Goal: Navigation & Orientation: Go to known website

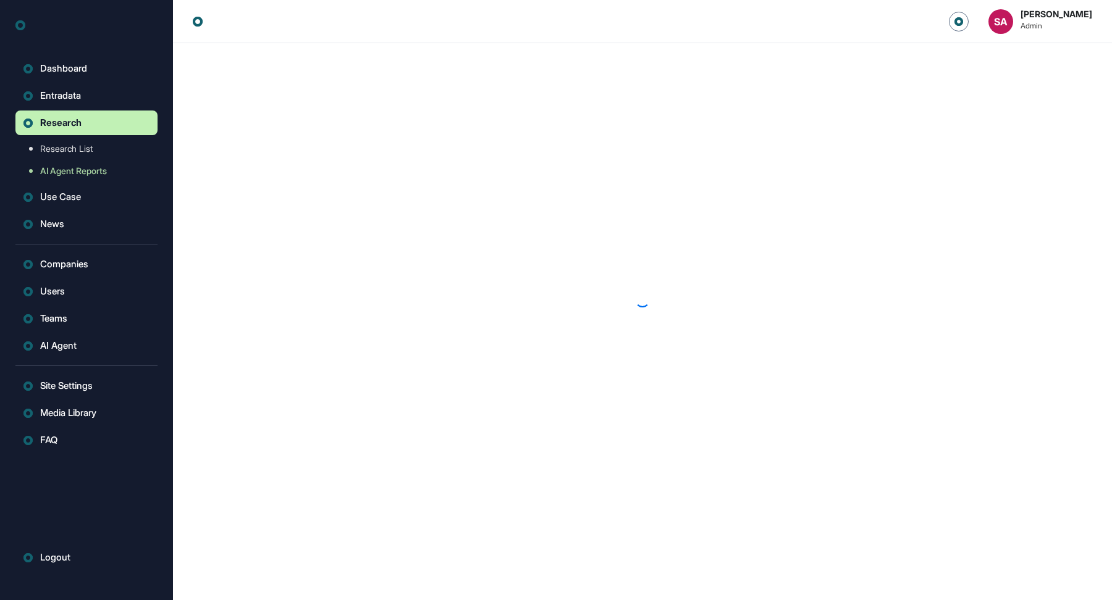
scroll to position [1, 1]
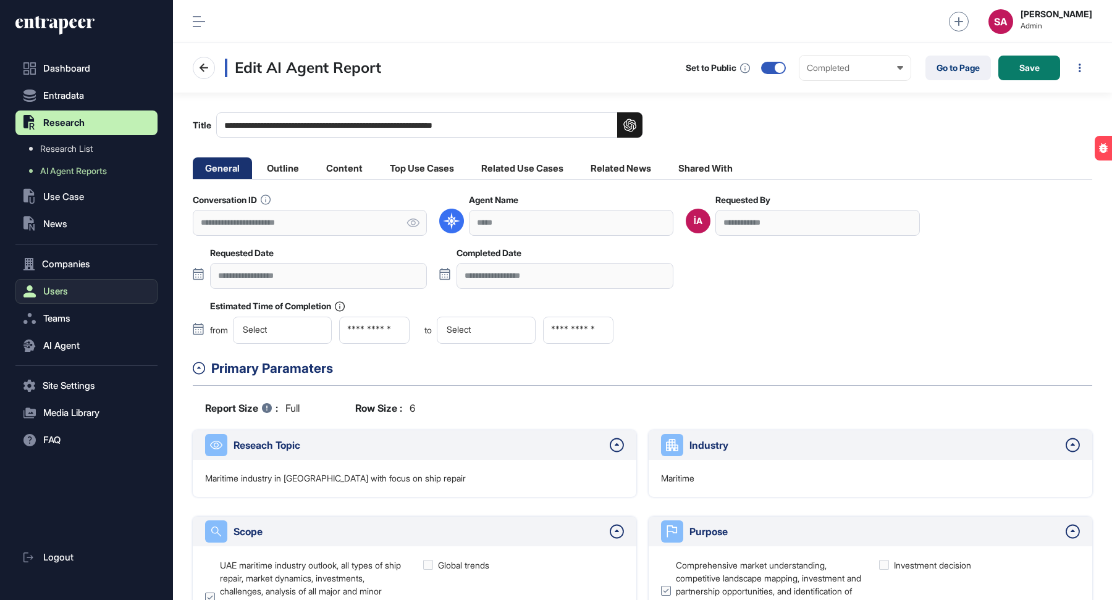
click at [59, 287] on span "Users" at bounding box center [55, 292] width 25 height 10
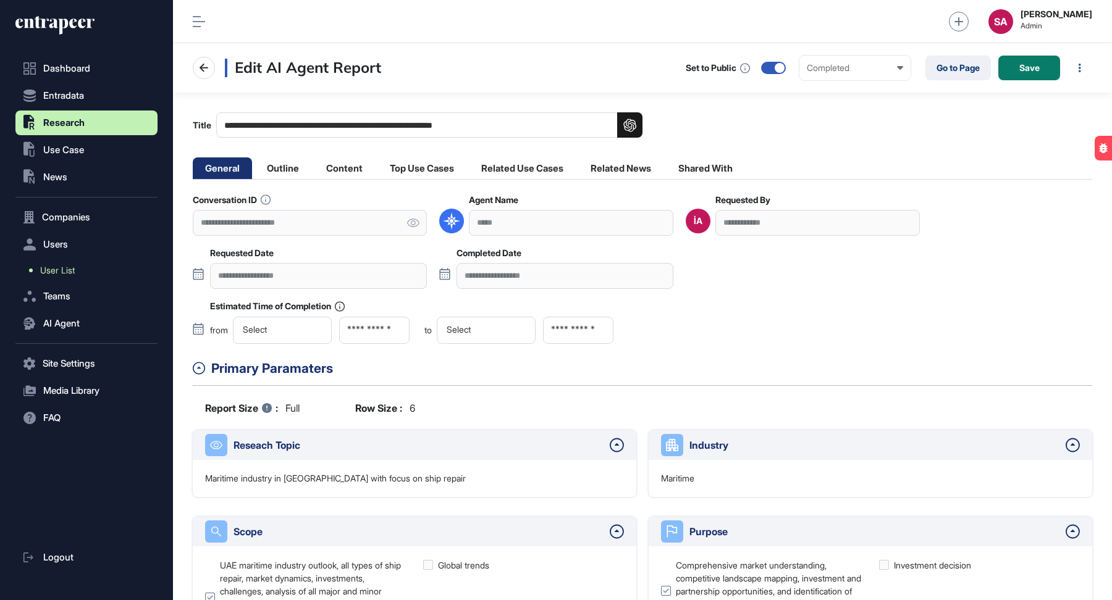
click at [54, 270] on span "User List" at bounding box center [57, 271] width 35 height 10
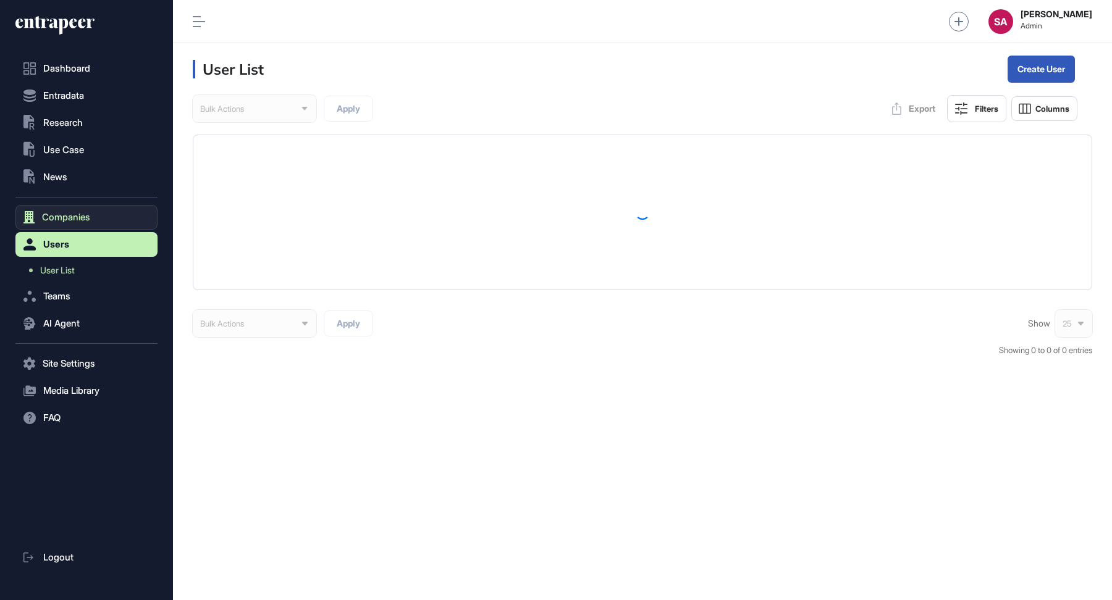
click at [69, 212] on span "Companies" at bounding box center [66, 217] width 48 height 10
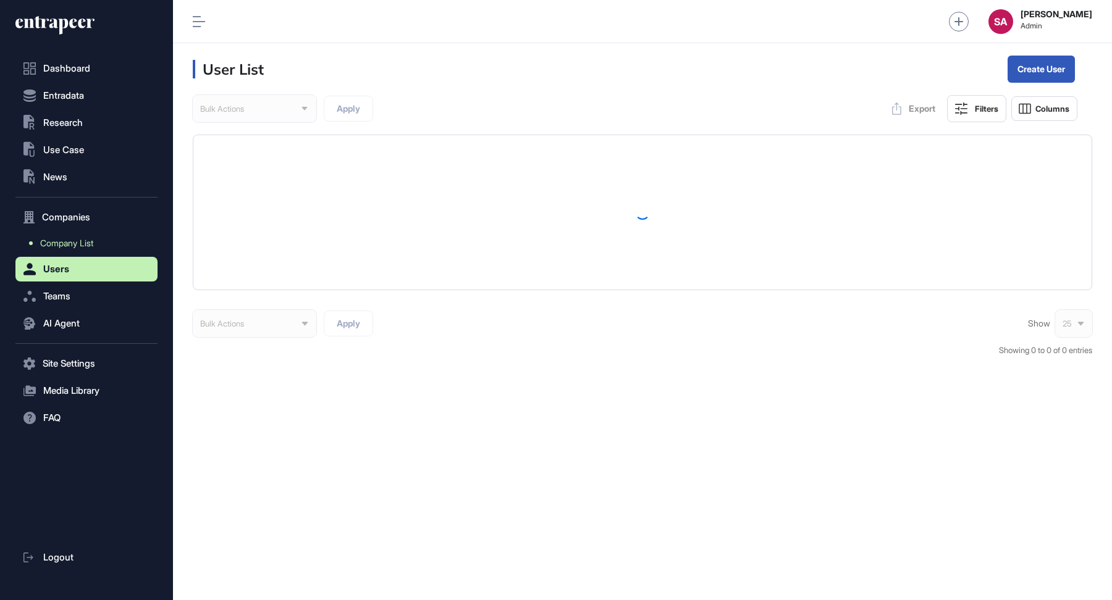
click at [73, 240] on span "Company List" at bounding box center [66, 243] width 53 height 10
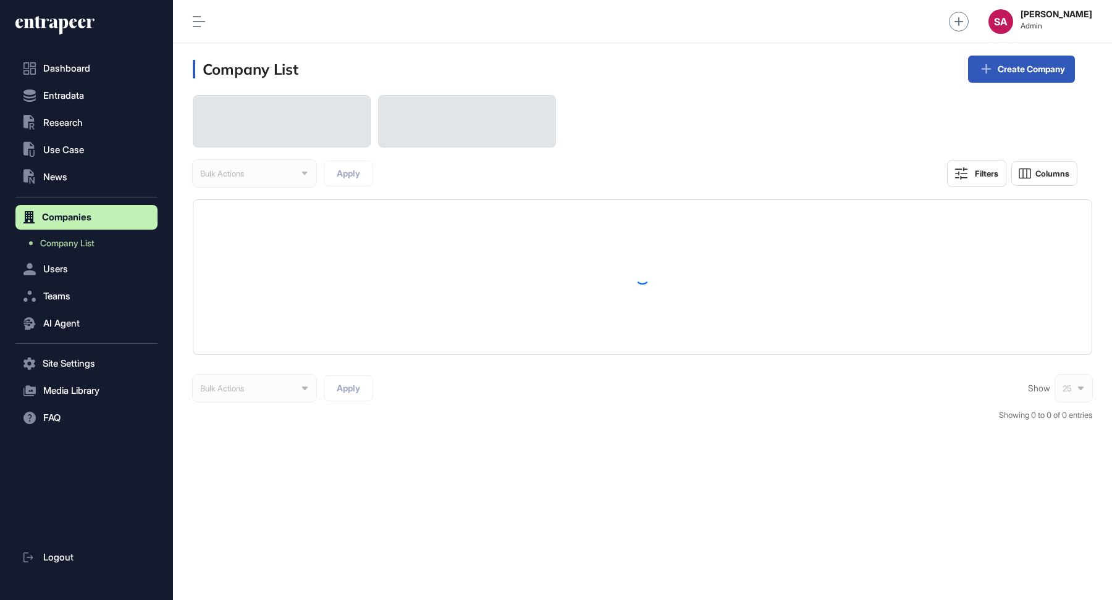
click at [939, 111] on div "Bulk Actions Apply Filters Columns" at bounding box center [642, 141] width 899 height 92
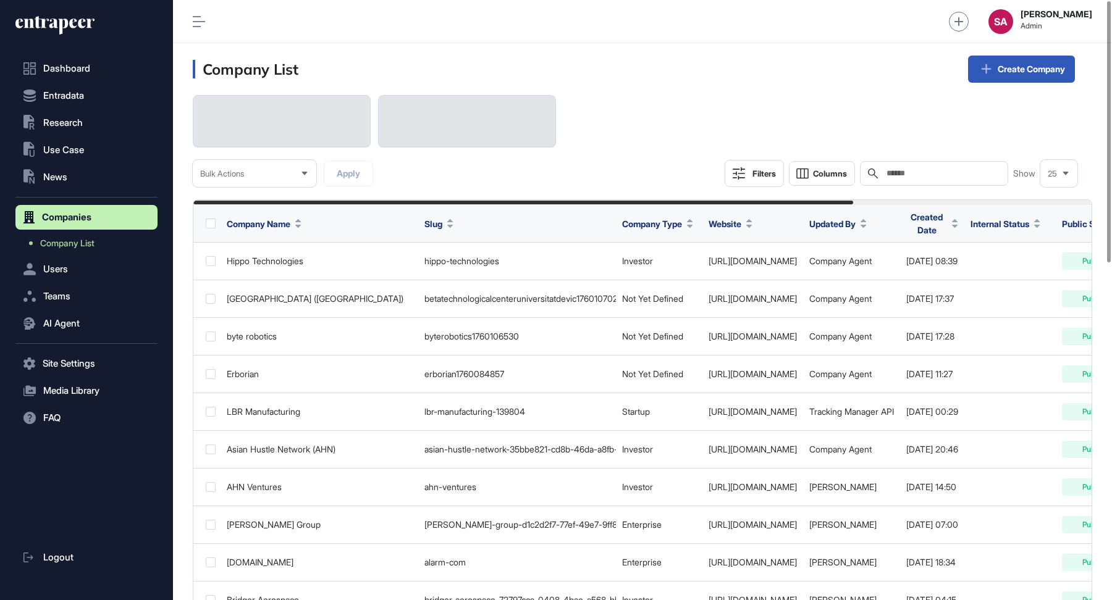
click at [900, 170] on input "text" at bounding box center [942, 174] width 115 height 10
paste input "**********"
type input "**********"
click at [888, 172] on input "text" at bounding box center [942, 174] width 115 height 10
paste input "********"
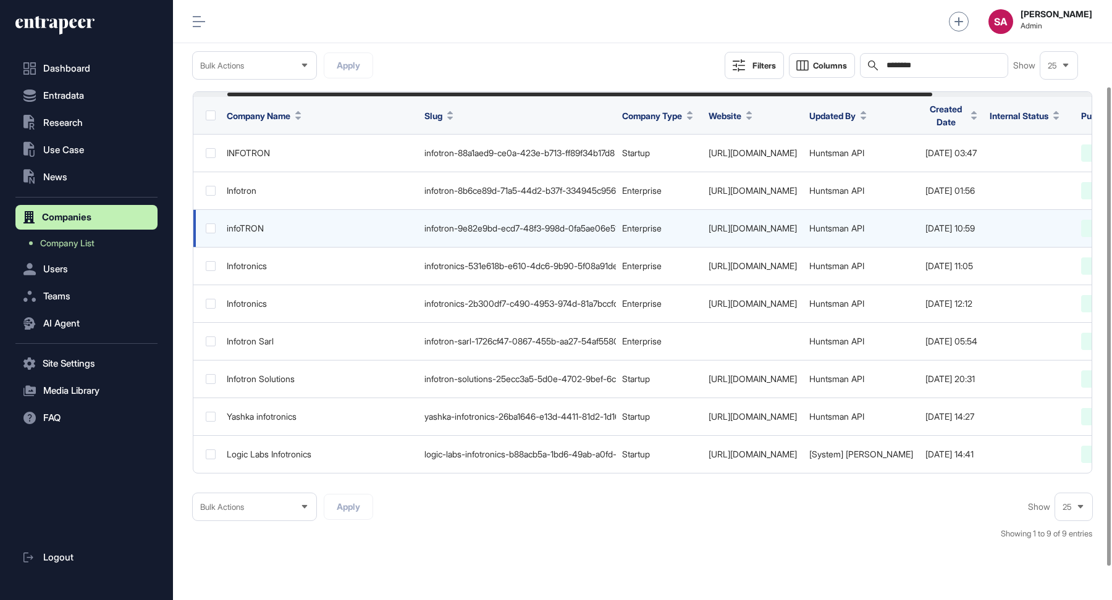
scroll to position [0, 247]
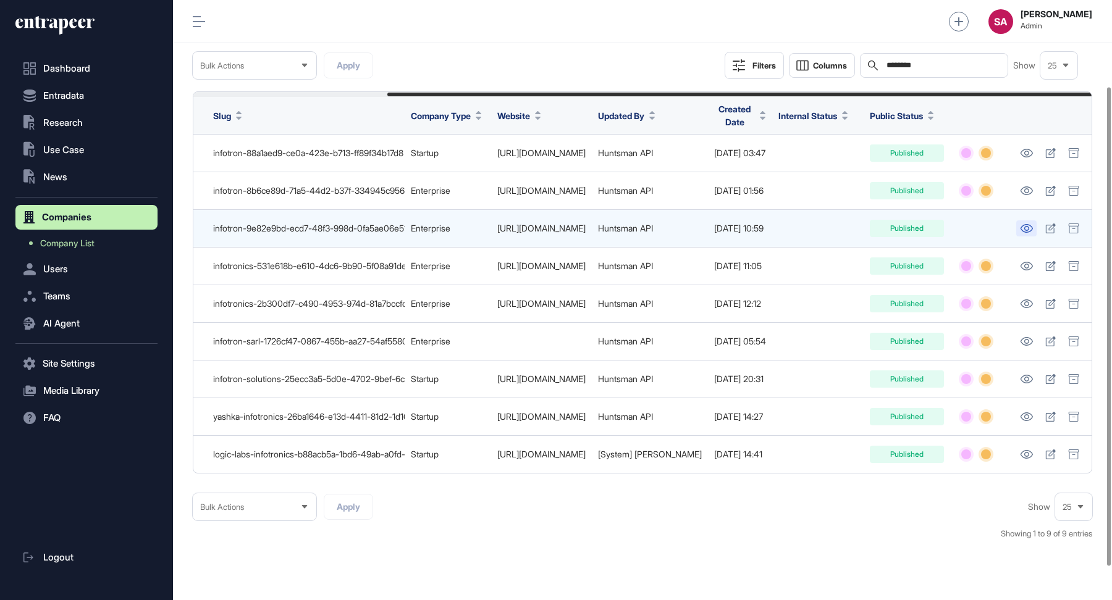
type input "********"
click at [1027, 225] on icon at bounding box center [1026, 228] width 12 height 9
click at [1029, 228] on icon at bounding box center [1026, 228] width 13 height 9
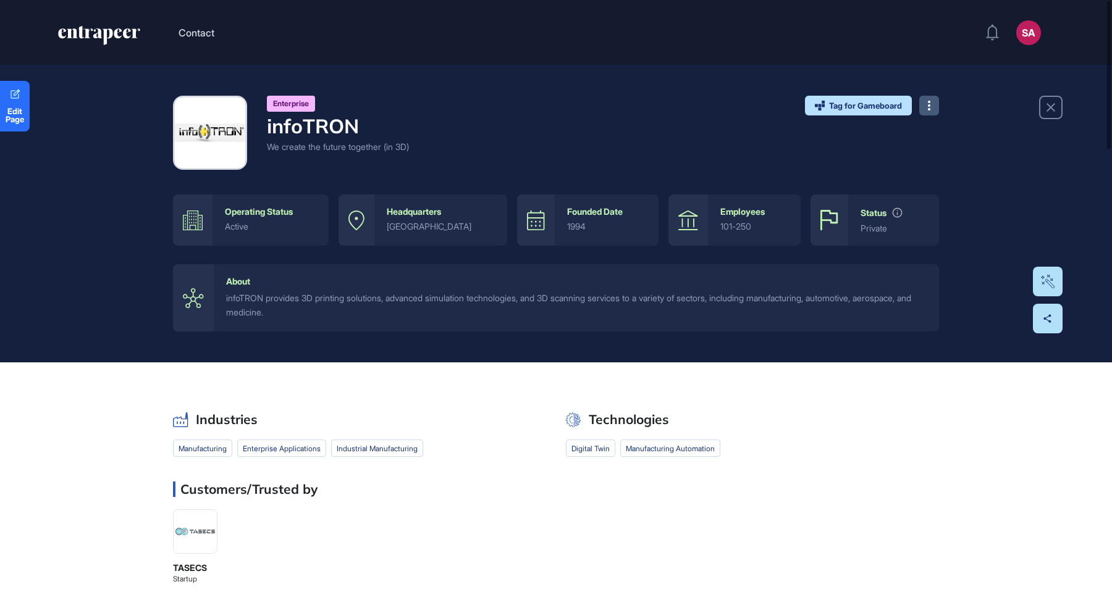
click at [930, 104] on button at bounding box center [929, 106] width 20 height 20
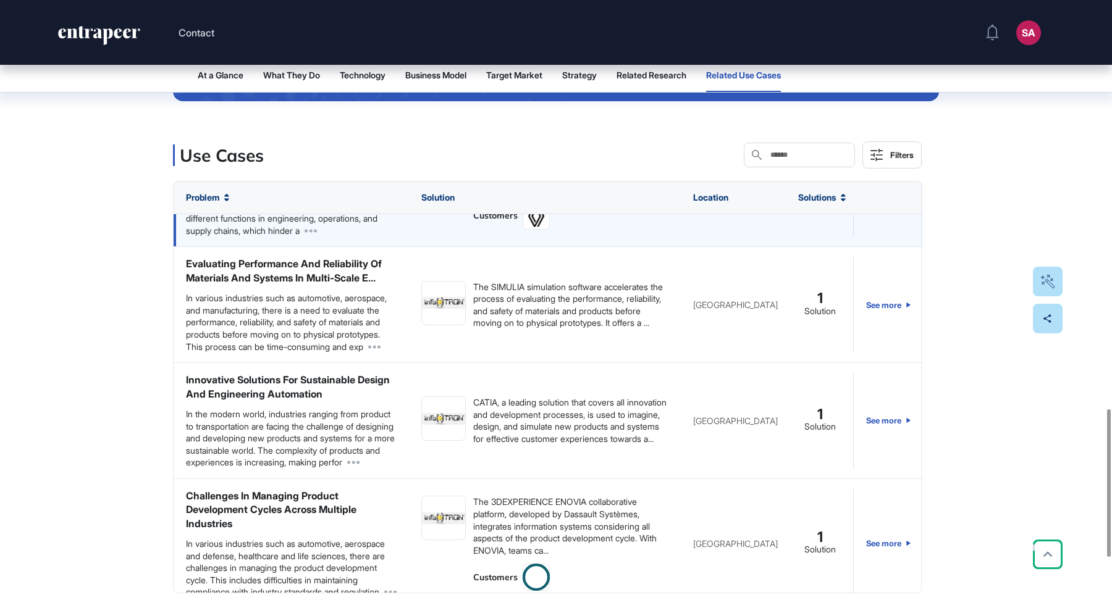
scroll to position [98, 0]
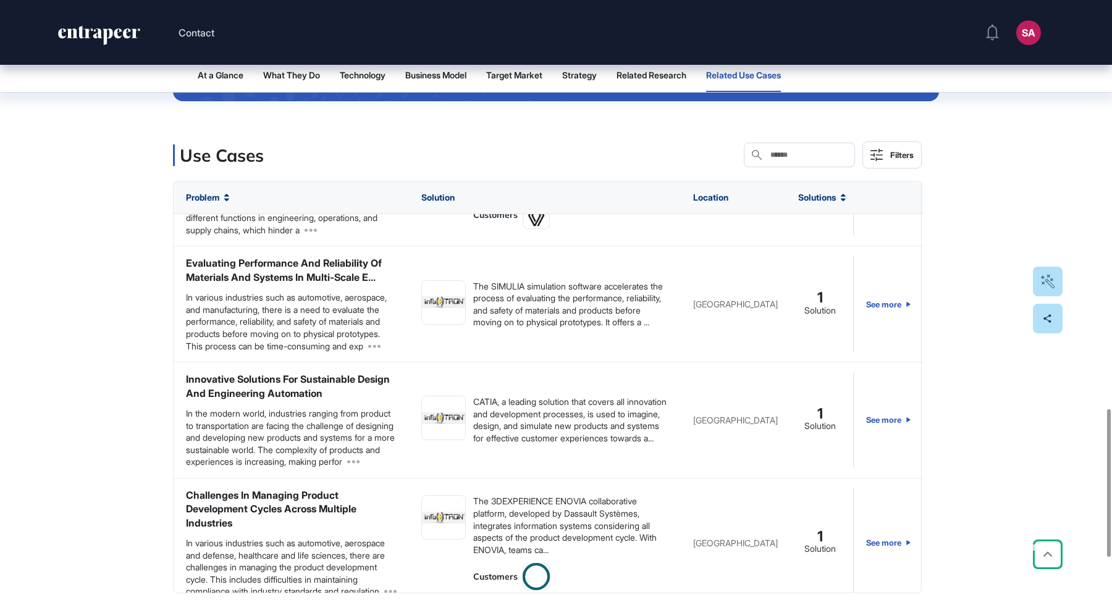
click at [782, 160] on input "text" at bounding box center [808, 155] width 78 height 10
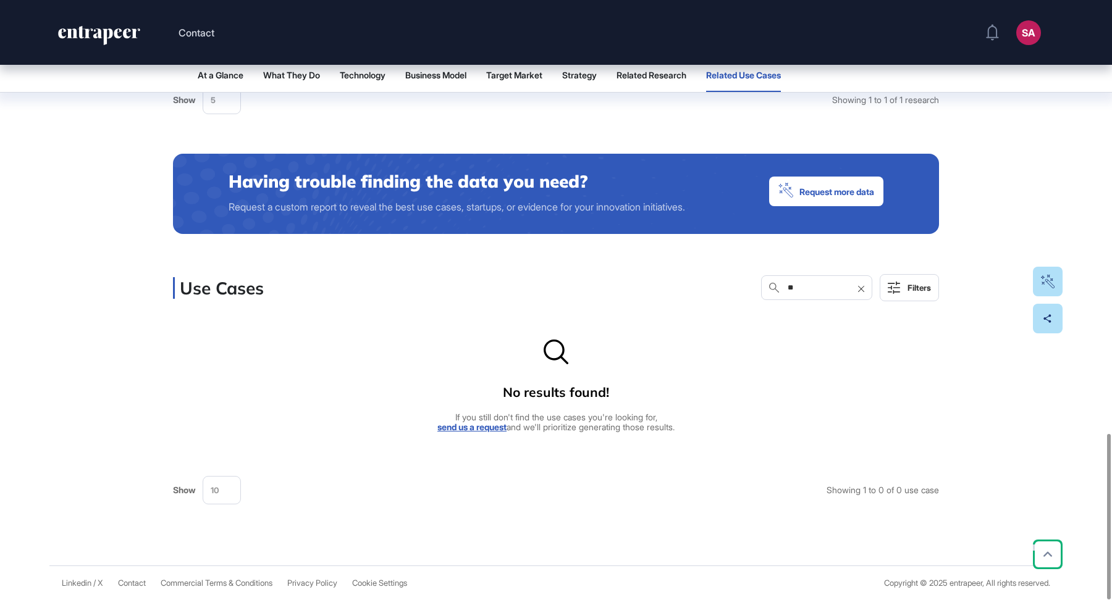
scroll to position [1569, 0]
type input "*"
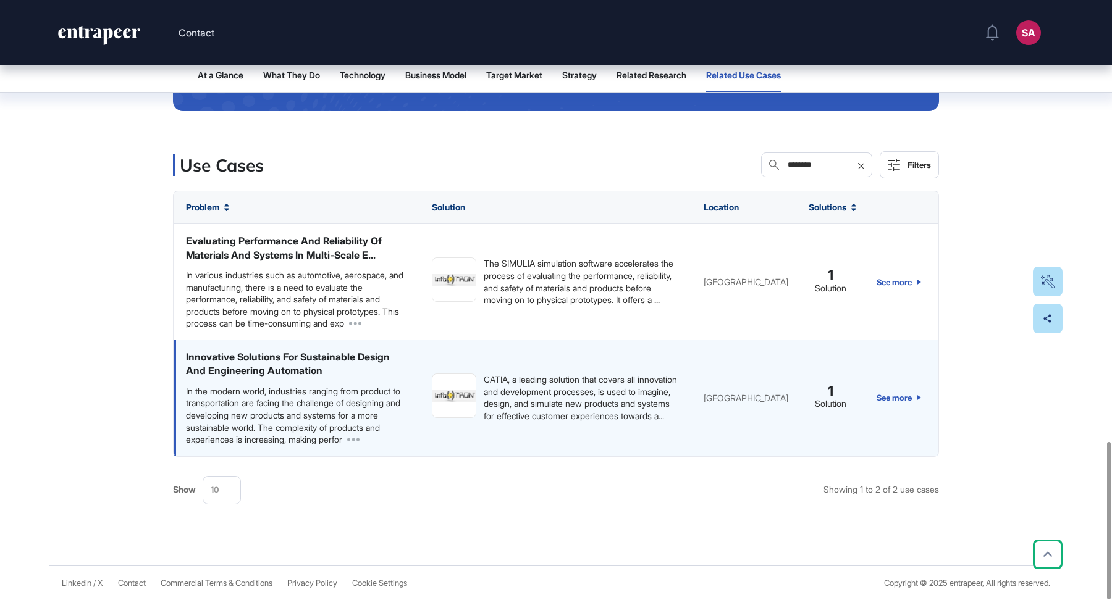
scroll to position [1682, 0]
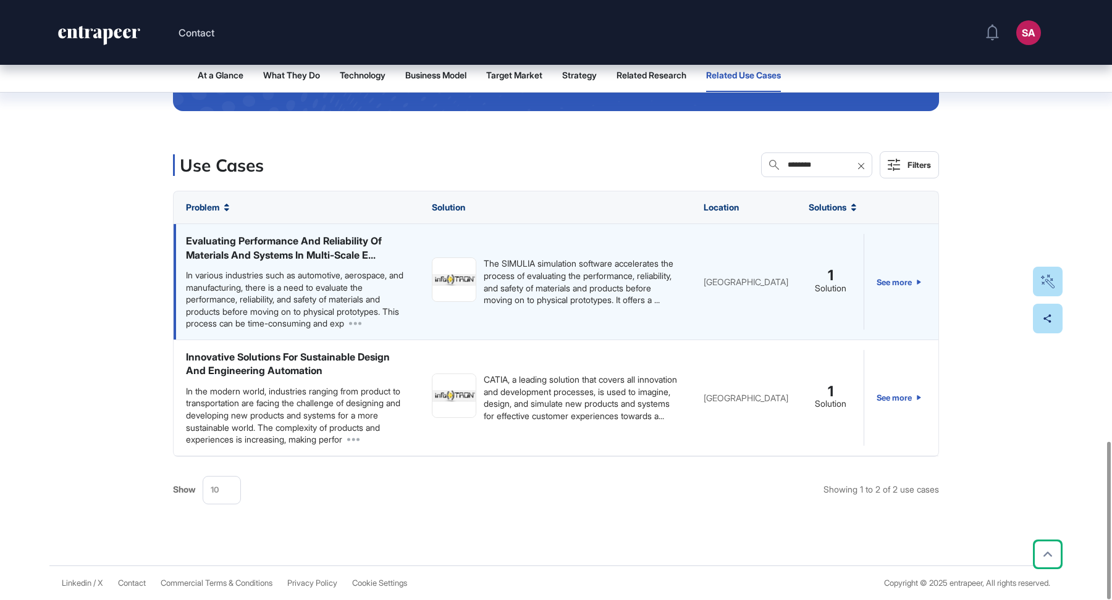
click at [337, 298] on div "In various industries such as automotive, aerospace, and manufacturing, there i…" at bounding box center [296, 299] width 221 height 61
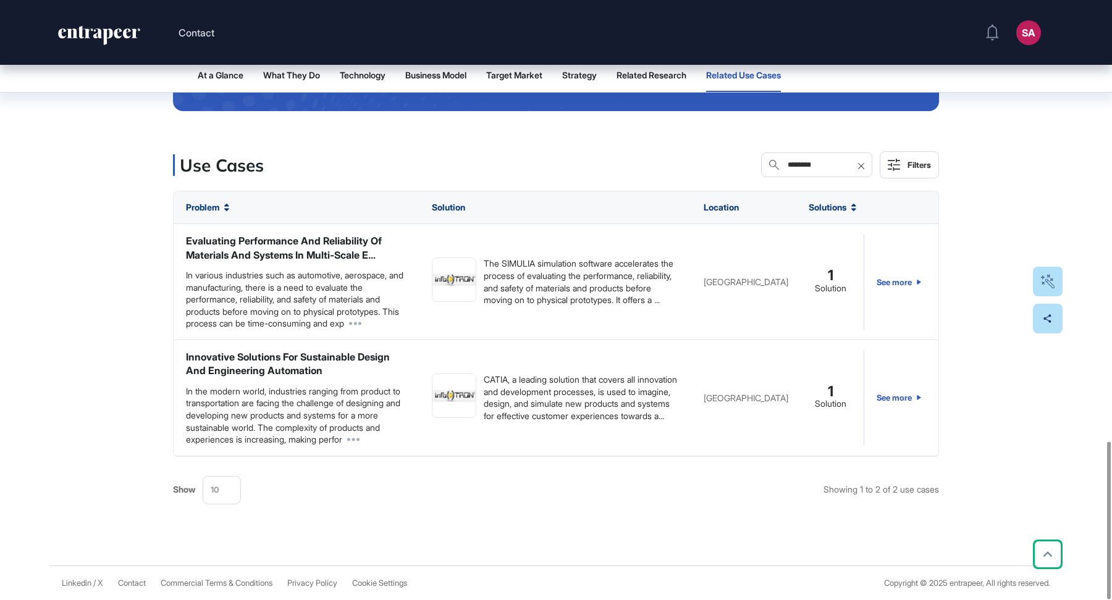
click at [820, 166] on input "*******" at bounding box center [825, 165] width 78 height 10
type input "*"
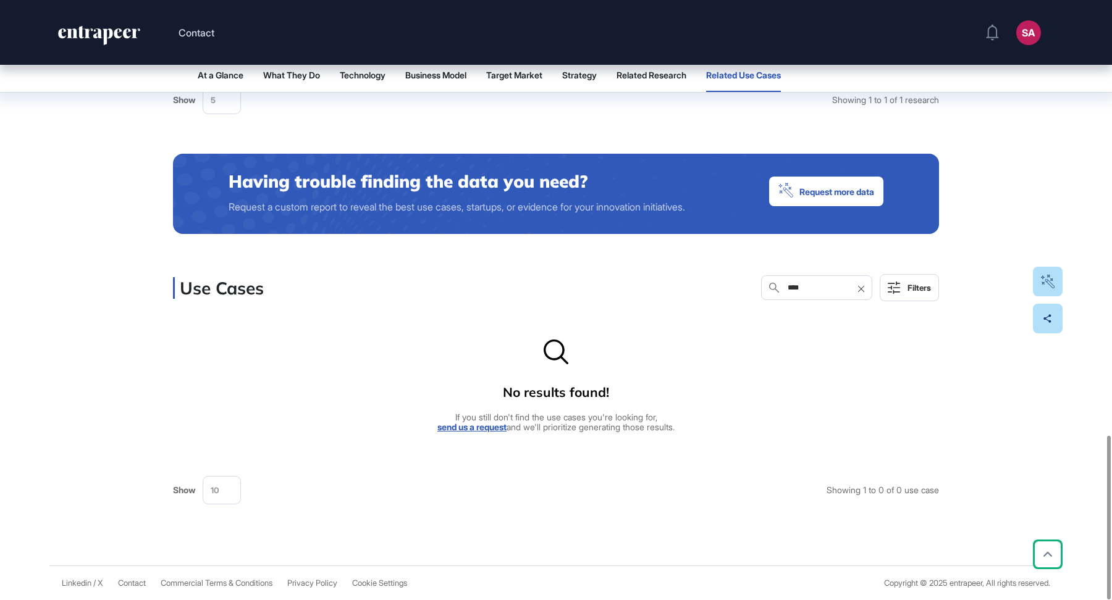
scroll to position [1569, 0]
type input "*"
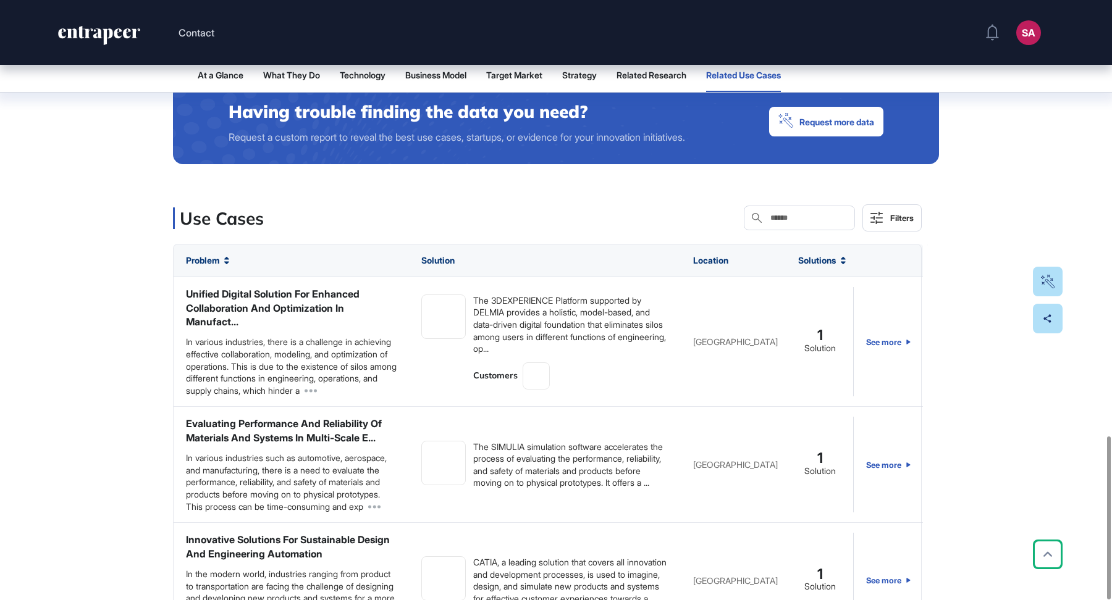
scroll to position [1682, 0]
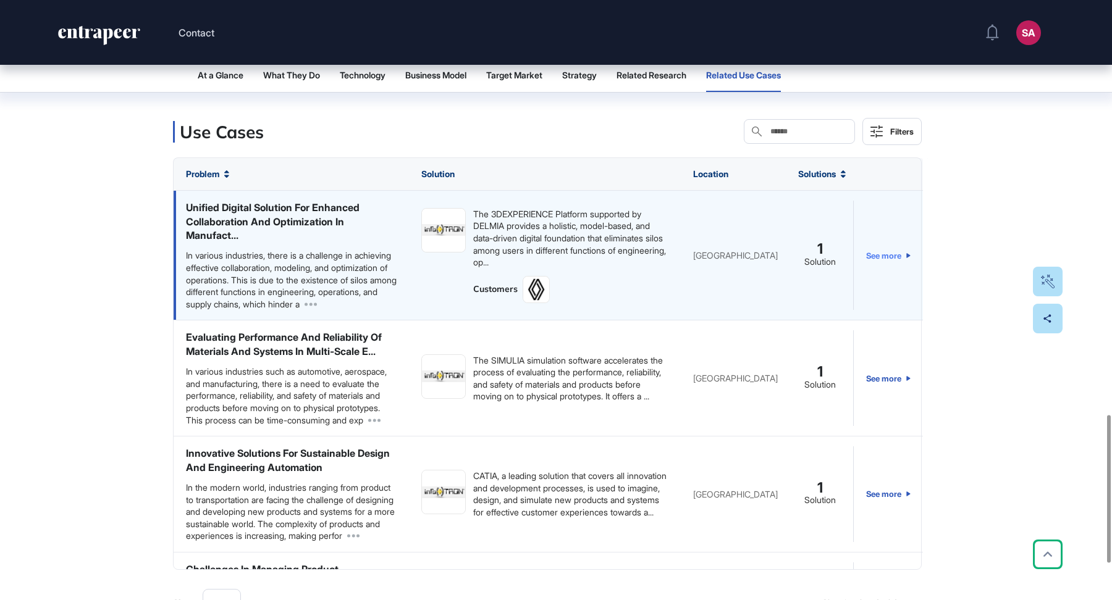
click at [892, 290] on link "See more" at bounding box center [888, 255] width 44 height 109
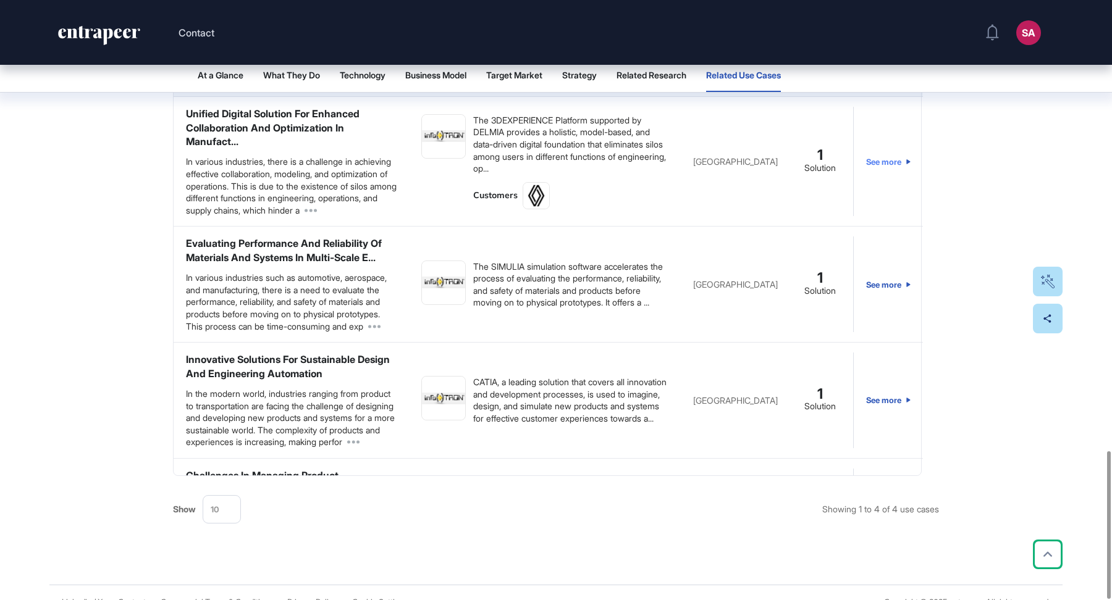
scroll to position [1829, 0]
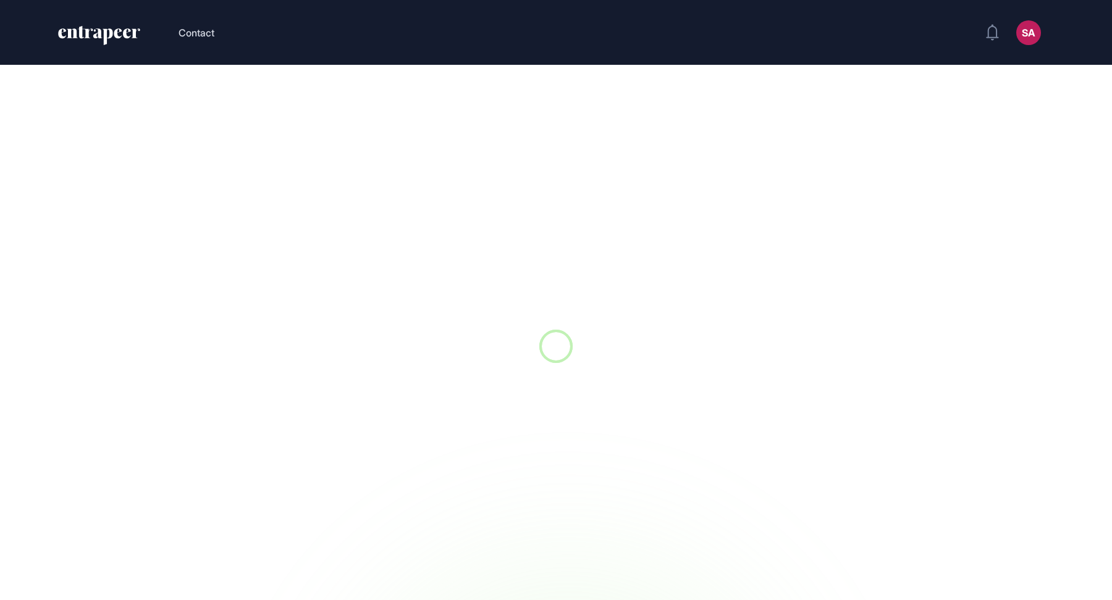
scroll to position [1, 1]
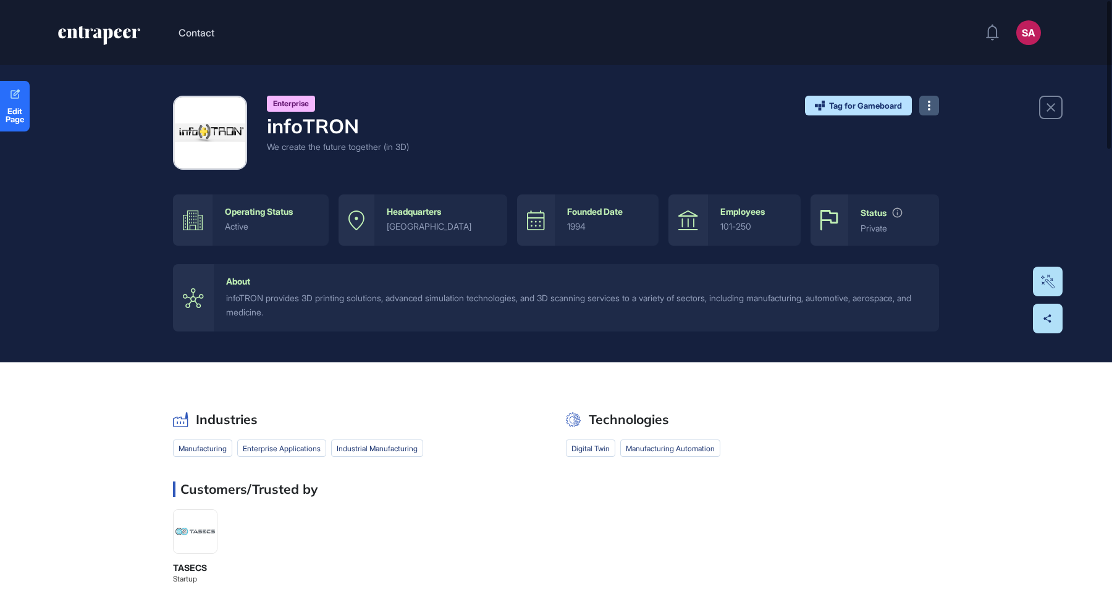
click at [929, 104] on icon at bounding box center [929, 106] width 2 height 10
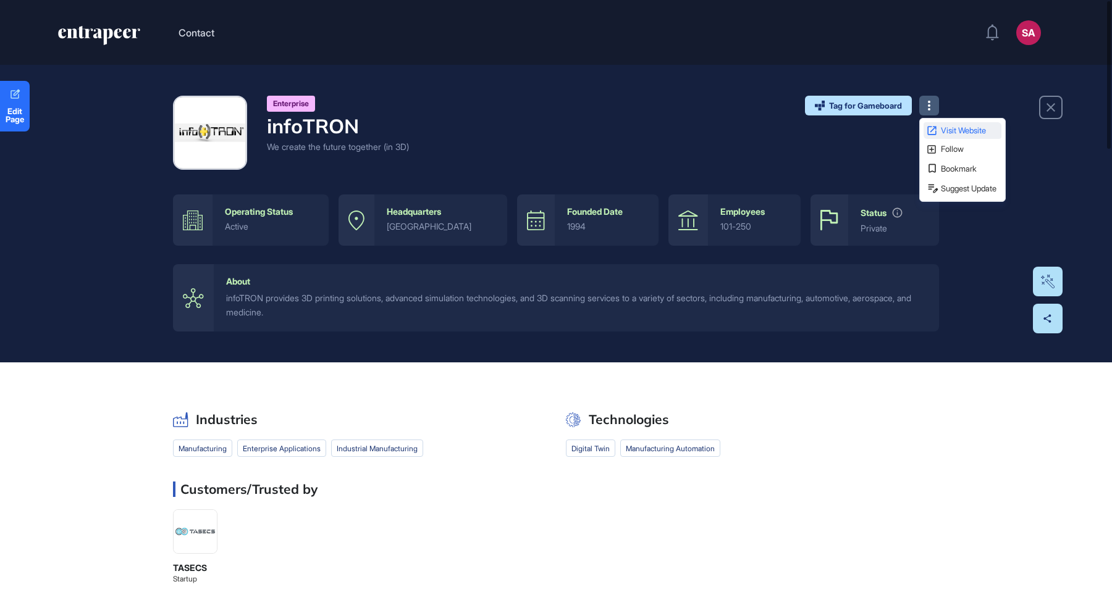
click at [942, 130] on span "Visit Website" at bounding box center [970, 131] width 58 height 8
